Goal: Find specific page/section: Find specific page/section

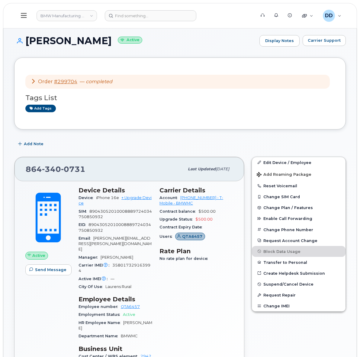
scroll to position [38, 0]
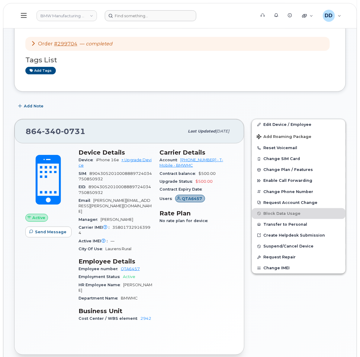
click at [230, 18] on form at bounding box center [178, 15] width 147 height 11
click at [128, 14] on input at bounding box center [151, 15] width 92 height 11
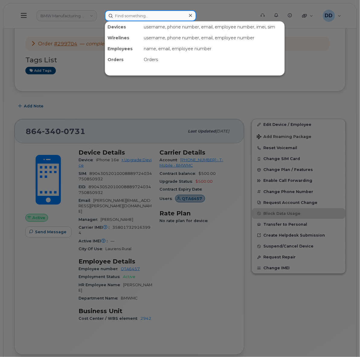
paste input "355135953327165"
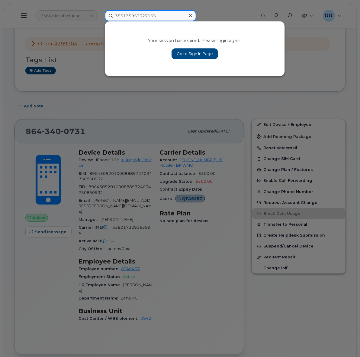
type input "355135953327165"
click at [277, 92] on div at bounding box center [180, 178] width 360 height 357
drag, startPoint x: 167, startPoint y: 15, endPoint x: 110, endPoint y: 17, distance: 57.5
click at [110, 17] on input "355135953327165" at bounding box center [151, 15] width 92 height 11
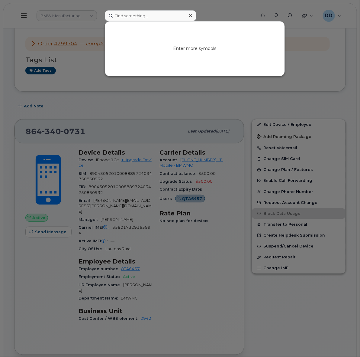
click at [226, 4] on div at bounding box center [180, 178] width 360 height 357
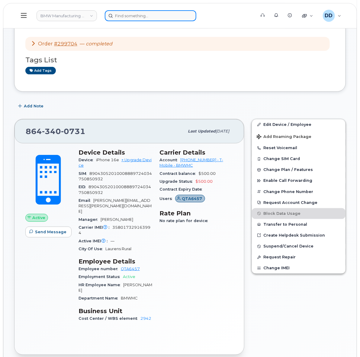
click at [139, 18] on input at bounding box center [151, 15] width 92 height 11
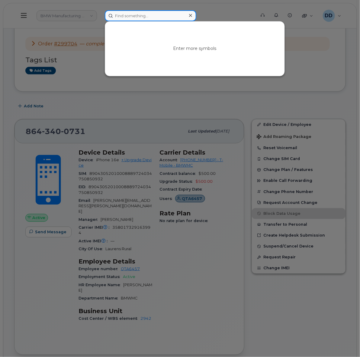
paste input "[PERSON_NAME]"
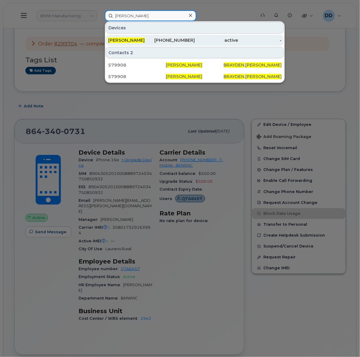
type input "[PERSON_NAME]"
click at [141, 40] on span "[PERSON_NAME]" at bounding box center [126, 39] width 37 height 5
